Goal: Transaction & Acquisition: Purchase product/service

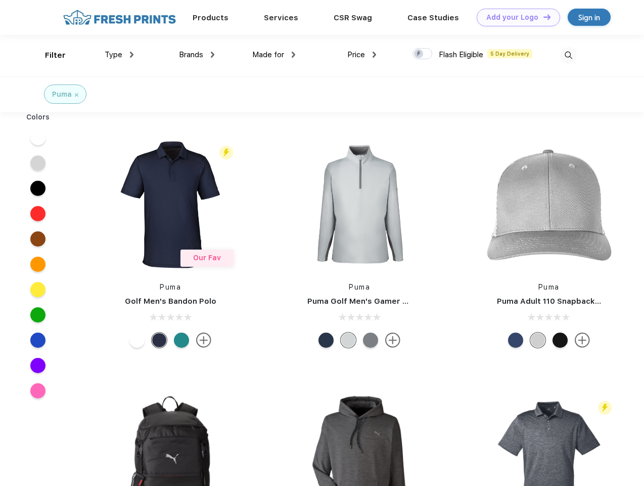
click at [515, 17] on link "Add your Logo Design Tool" at bounding box center [518, 18] width 83 height 18
click at [0, 0] on div "Design Tool" at bounding box center [0, 0] width 0 height 0
click at [543, 17] on link "Add your Logo Design Tool" at bounding box center [518, 18] width 83 height 18
click at [49, 55] on div "Filter" at bounding box center [55, 56] width 21 height 12
click at [119, 55] on span "Type" at bounding box center [114, 54] width 18 height 9
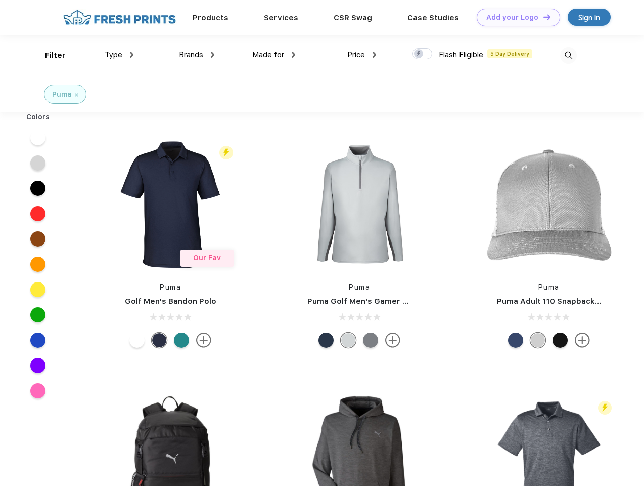
click at [197, 55] on span "Brands" at bounding box center [191, 54] width 24 height 9
click at [274, 55] on span "Made for" at bounding box center [268, 54] width 32 height 9
click at [362, 55] on span "Price" at bounding box center [356, 54] width 18 height 9
click at [423, 54] on div at bounding box center [423, 53] width 20 height 11
click at [419, 54] on input "checkbox" at bounding box center [416, 51] width 7 height 7
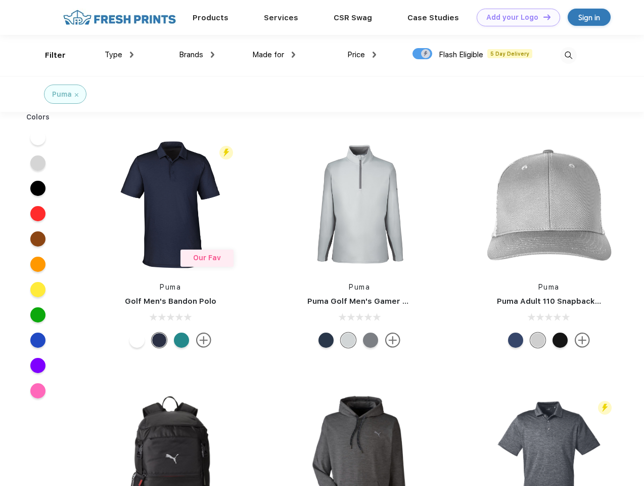
click at [569, 55] on img at bounding box center [568, 55] width 17 height 17
